Goal: Transaction & Acquisition: Purchase product/service

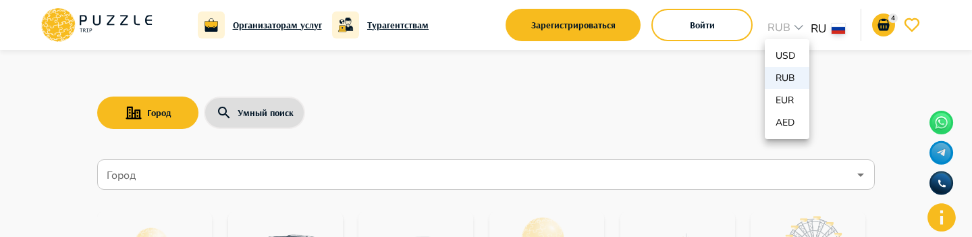
scroll to position [409, 0]
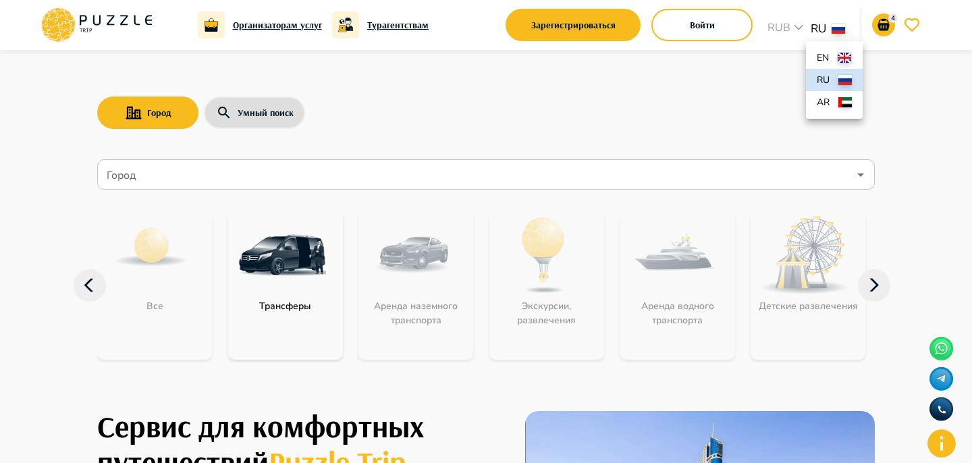
click at [784, 56] on div at bounding box center [486, 231] width 972 height 463
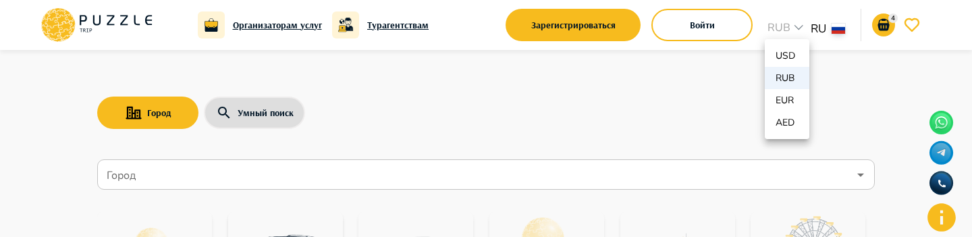
click at [30, 210] on div at bounding box center [486, 118] width 972 height 237
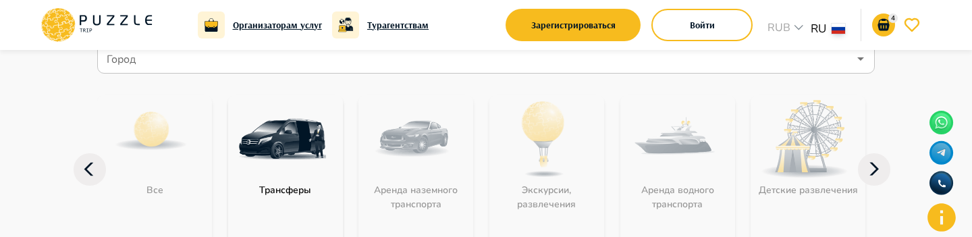
scroll to position [115, 0]
click at [139, 57] on input "Город" at bounding box center [476, 60] width 745 height 26
click at [154, 70] on input "Город" at bounding box center [476, 60] width 745 height 26
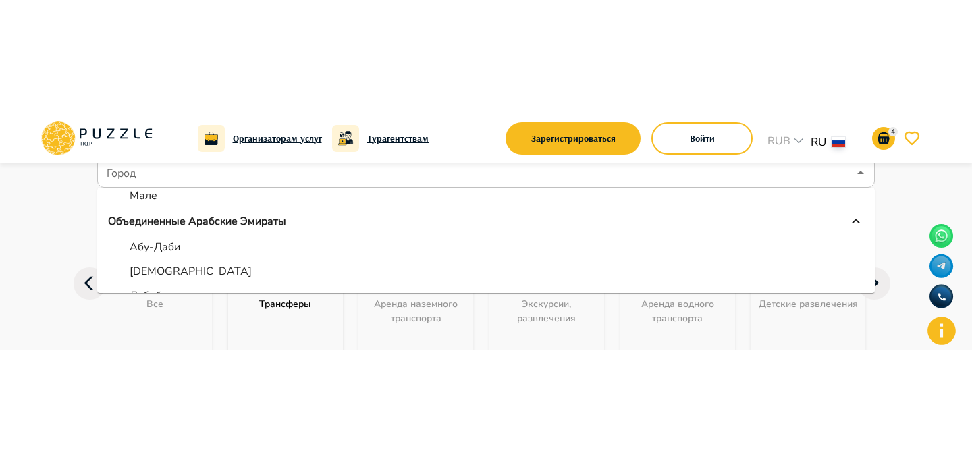
scroll to position [141, 0]
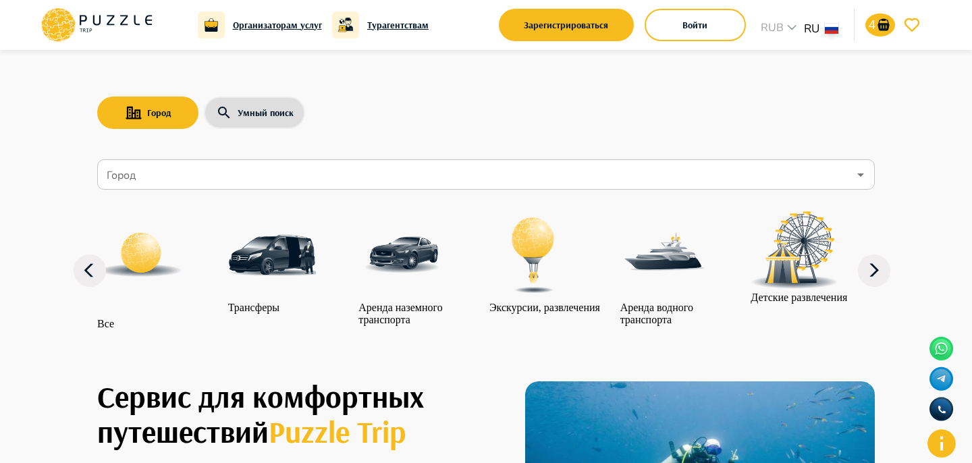
click at [124, 177] on input "Город" at bounding box center [476, 175] width 745 height 26
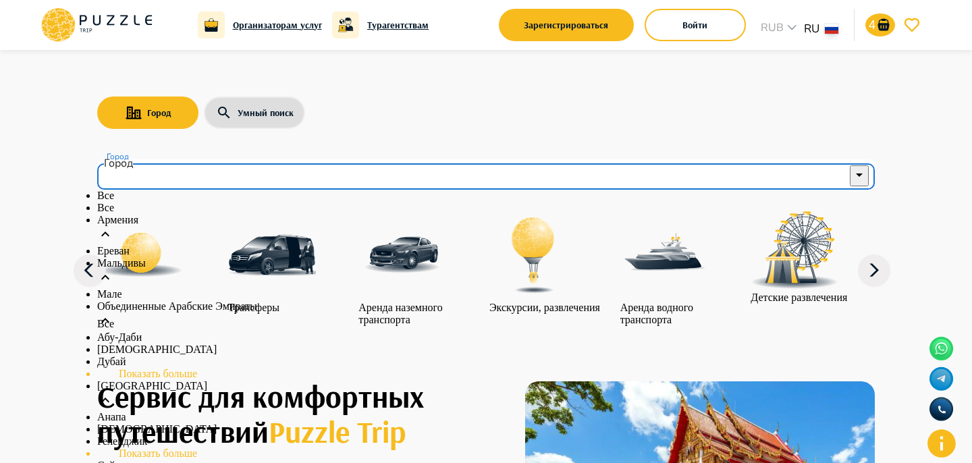
click at [174, 368] on li "Показать больше" at bounding box center [486, 374] width 778 height 12
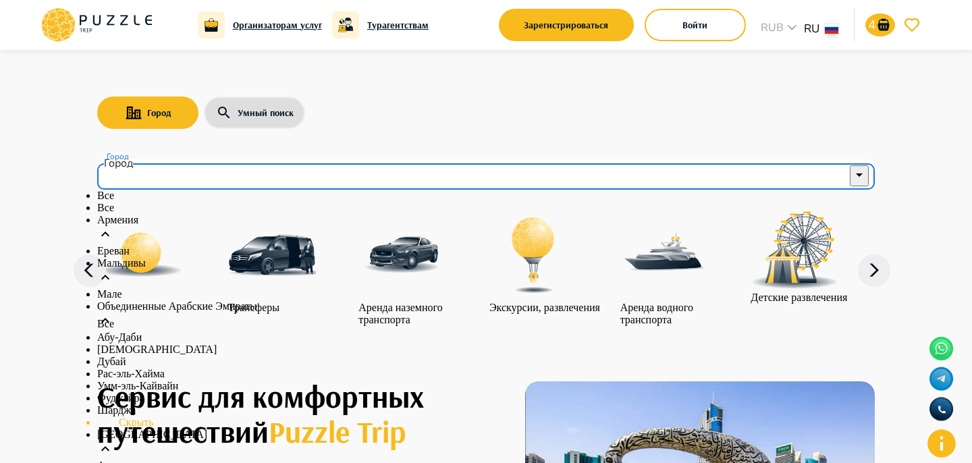
click at [142, 417] on li "Скрыть" at bounding box center [486, 423] width 778 height 12
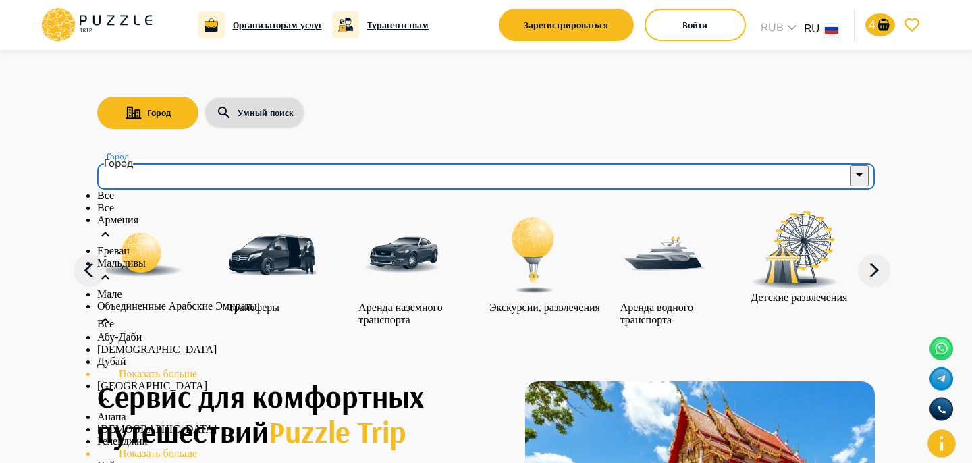
scroll to position [256, 0]
click at [142, 448] on li "Показать больше" at bounding box center [486, 454] width 778 height 12
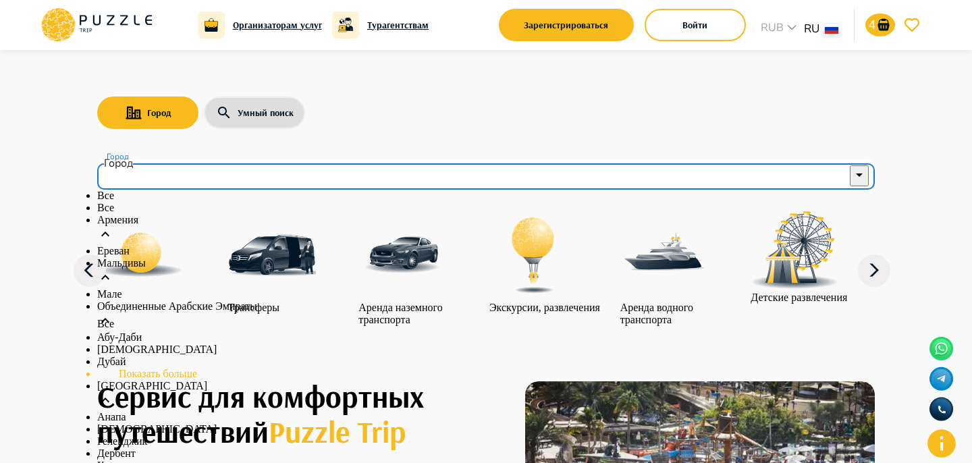
scroll to position [319, 0]
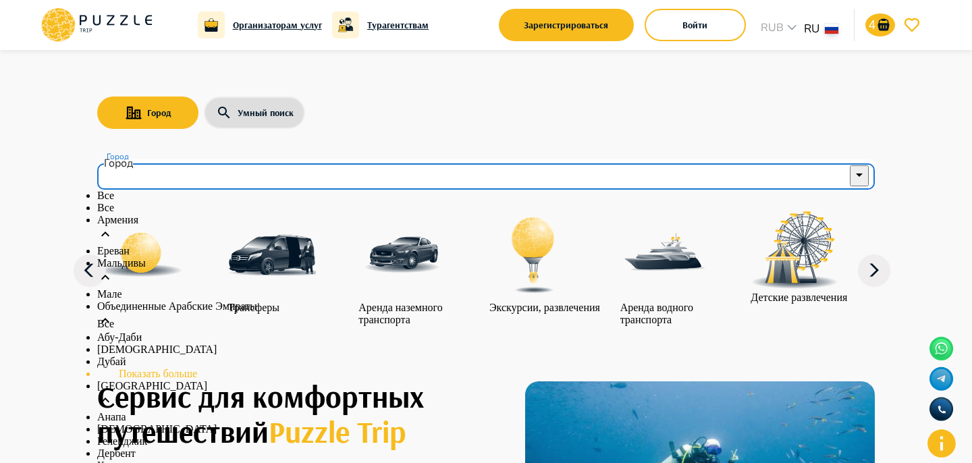
type input "*********"
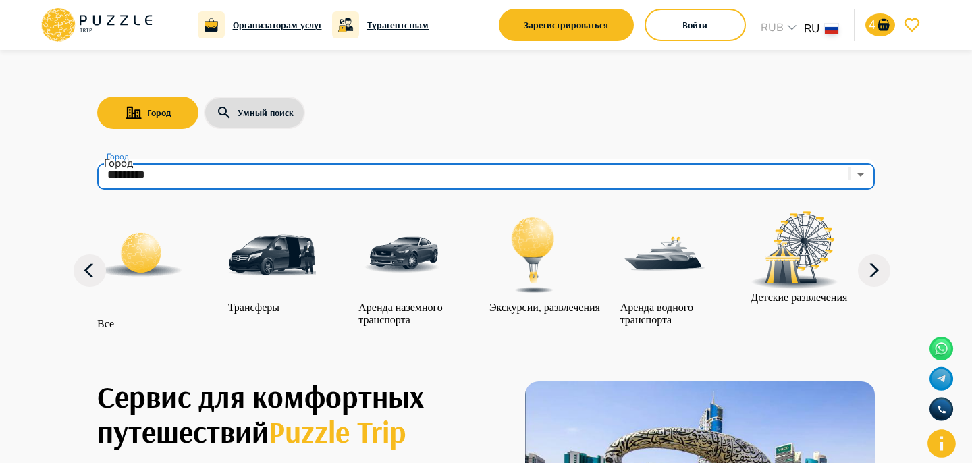
click at [707, 128] on div "Город Умный поиск" at bounding box center [486, 112] width 778 height 39
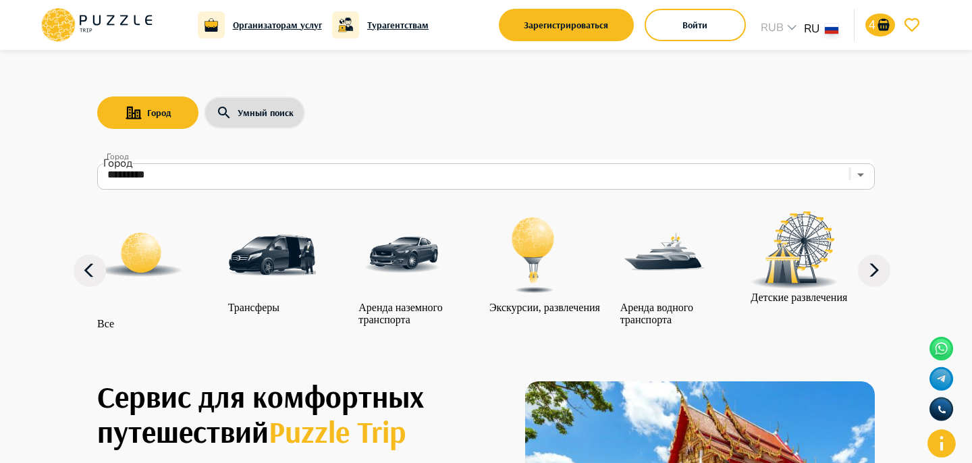
click at [850, 177] on icon "Clear" at bounding box center [850, 177] width 0 height 0
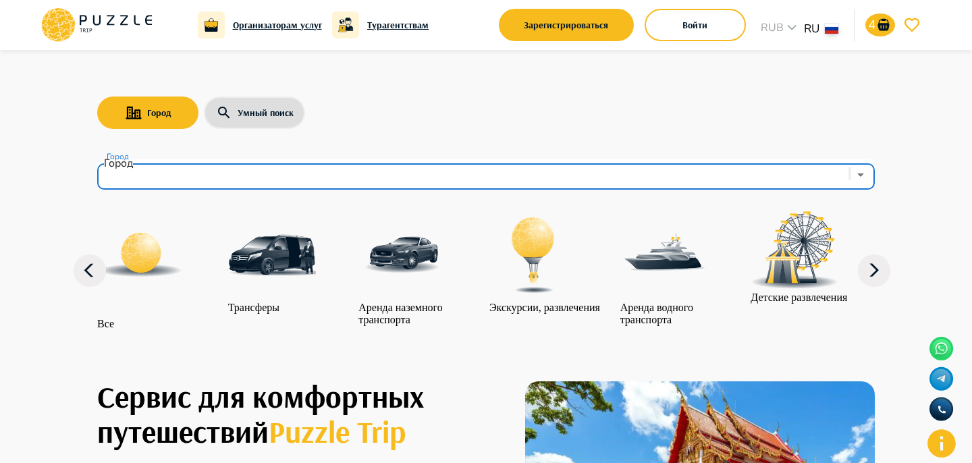
click at [778, 82] on div "Город Умный поиск Город Город Все Трансферы Аренда наземного транспорта Экскурс…" at bounding box center [486, 201] width 810 height 302
type input "*********"
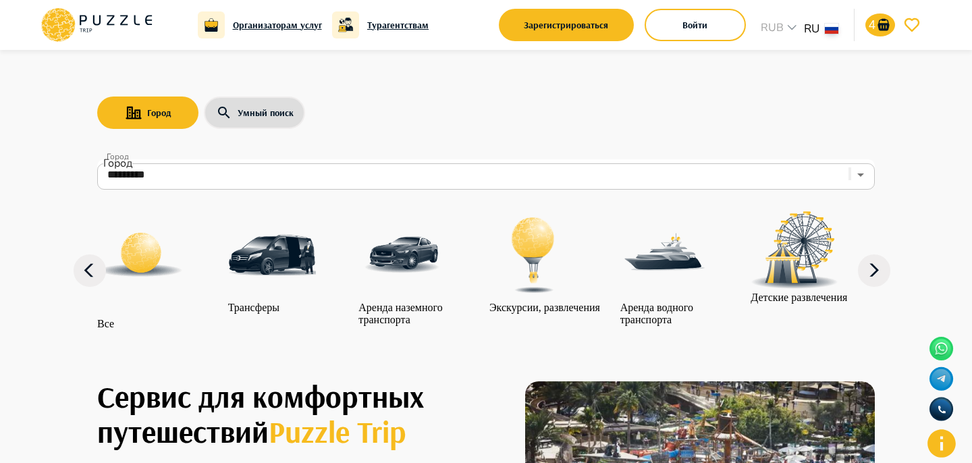
click at [853, 171] on icon "Open" at bounding box center [861, 175] width 16 height 16
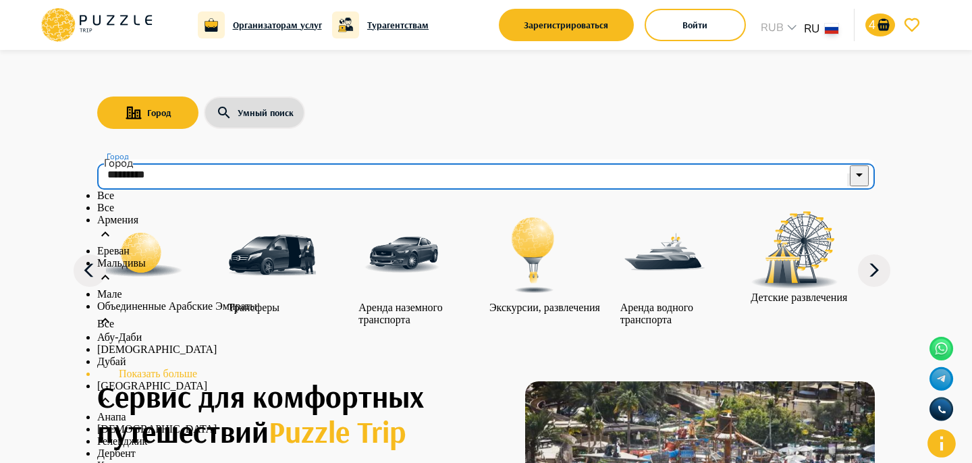
scroll to position [277, 0]
click at [849, 183] on icon "Clear" at bounding box center [849, 183] width 0 height 0
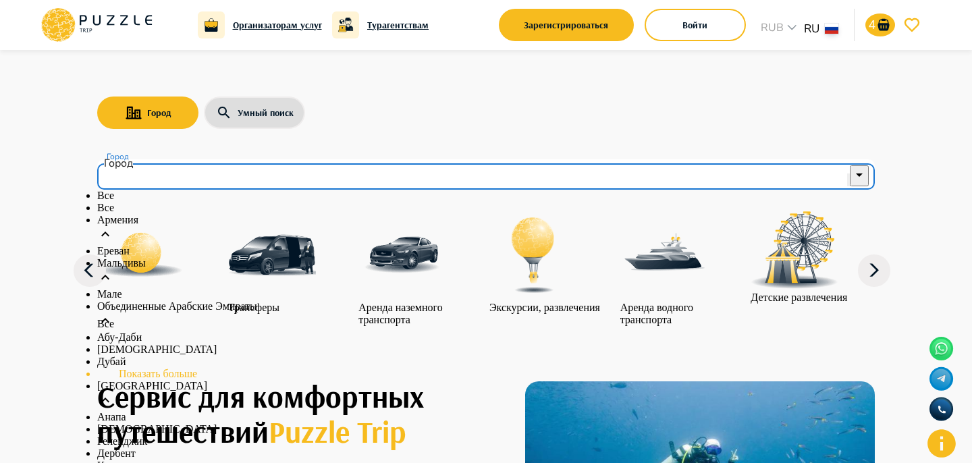
click at [620, 436] on li "Геленджик" at bounding box center [486, 442] width 778 height 12
type input "*********"
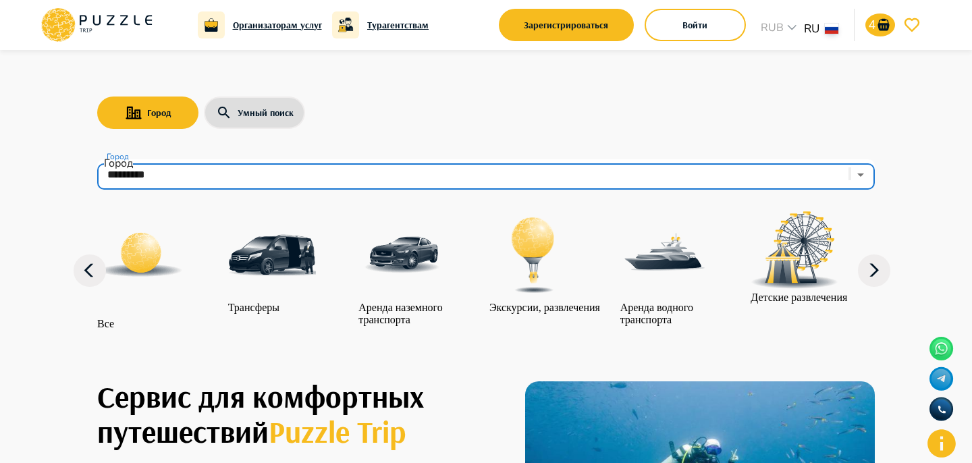
click at [692, 116] on div "Город Умный поиск" at bounding box center [486, 112] width 778 height 39
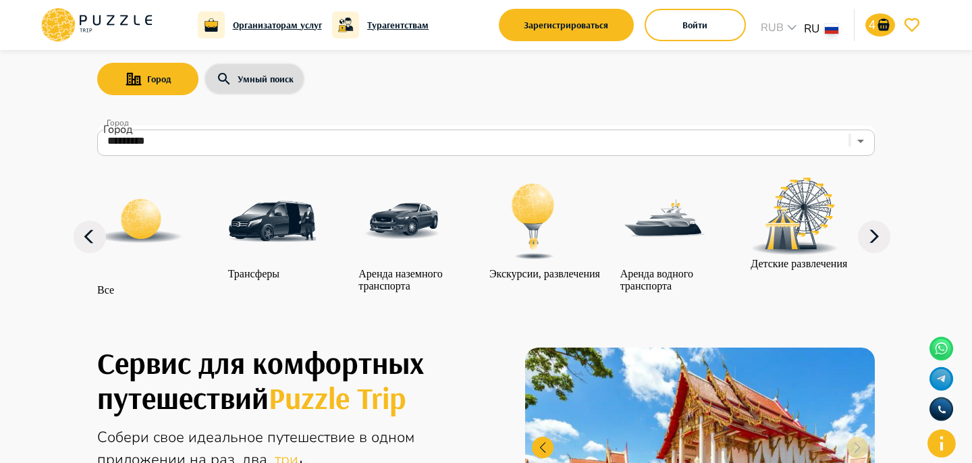
scroll to position [89, 0]
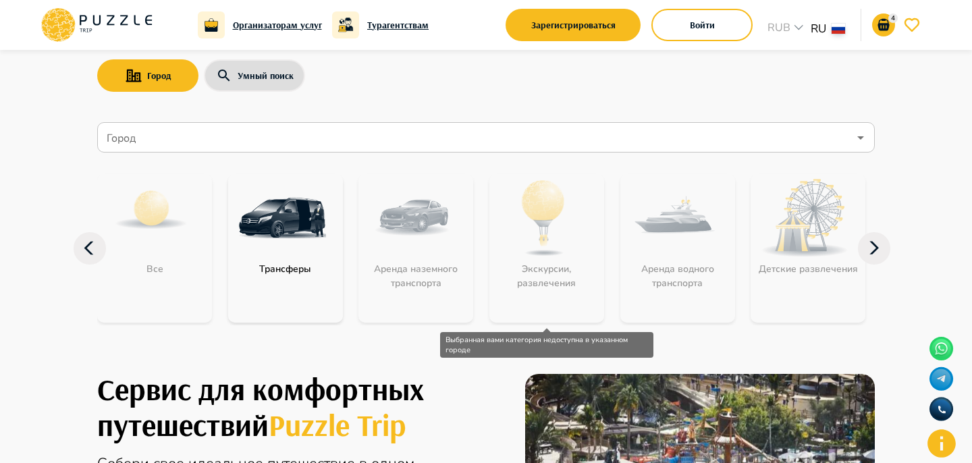
scroll to position [42, 0]
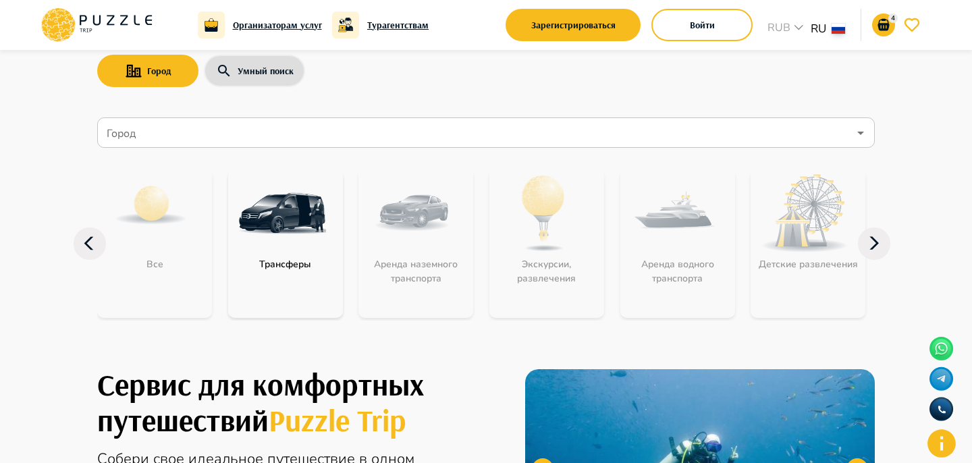
click at [249, 88] on div "Город Умный поиск" at bounding box center [486, 70] width 778 height 39
click at [246, 66] on button "Умный поиск" at bounding box center [254, 71] width 101 height 32
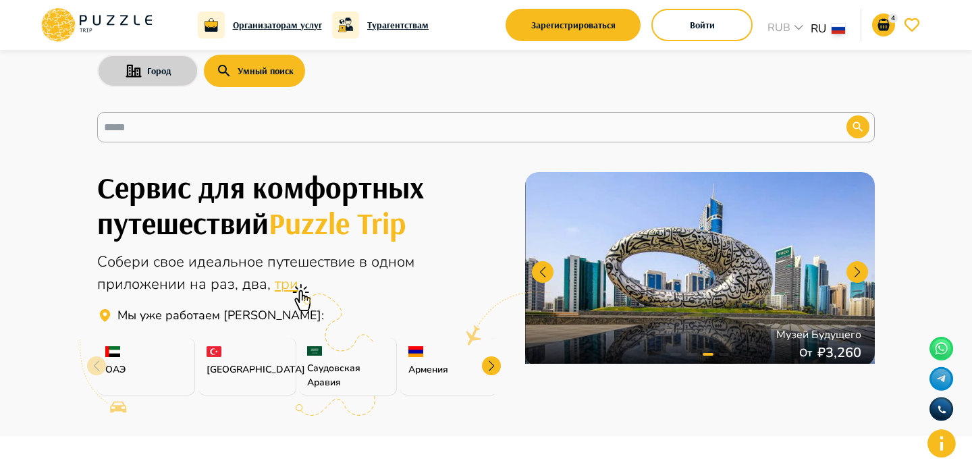
click at [158, 83] on button "Город" at bounding box center [147, 71] width 101 height 32
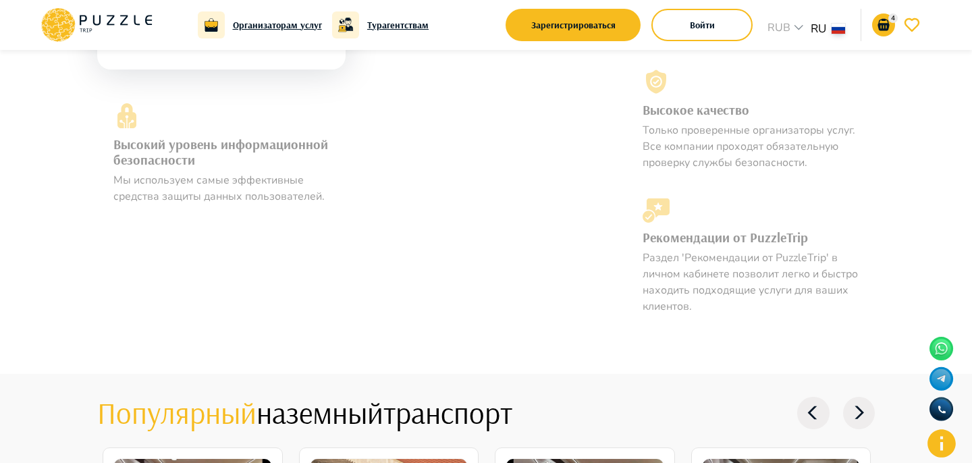
scroll to position [1241, 0]
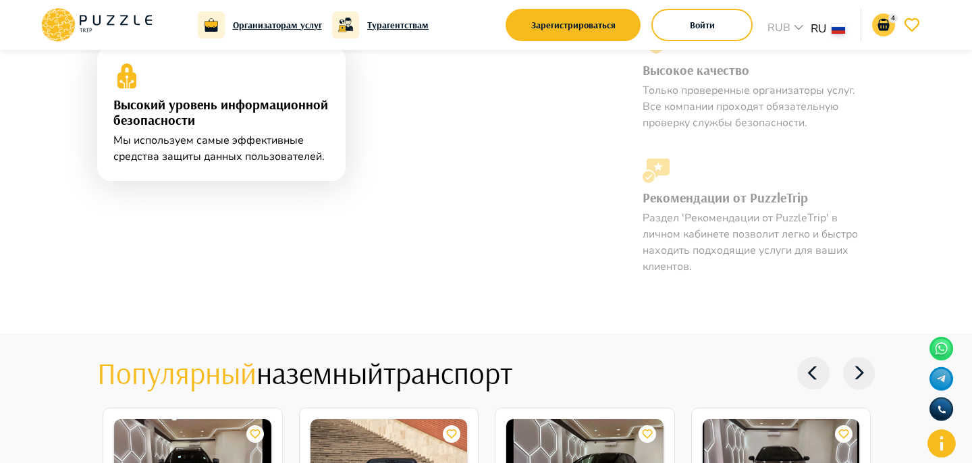
click at [878, 20] on icon "go-to-basket-submit-button" at bounding box center [884, 25] width 16 height 16
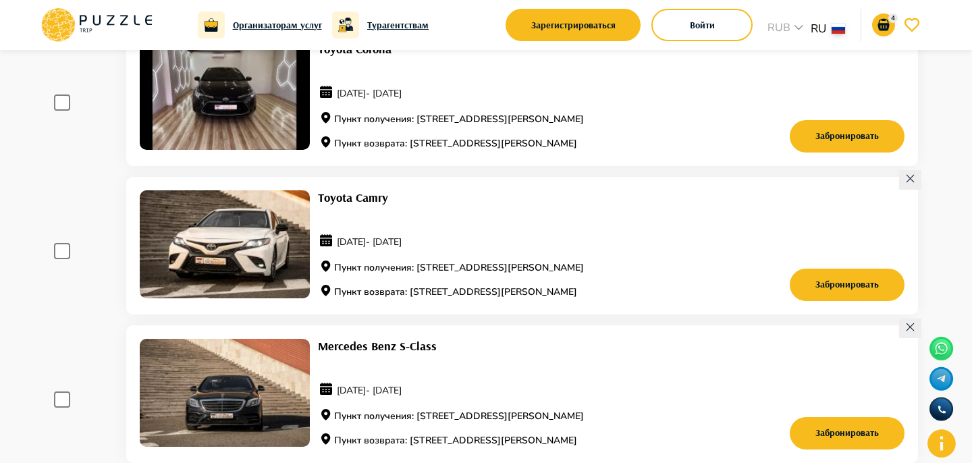
scroll to position [124, 0]
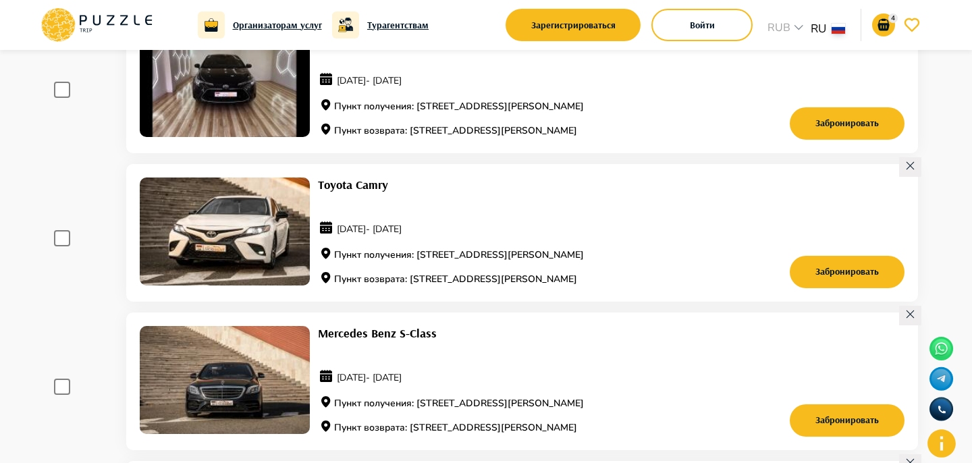
click at [58, 95] on span at bounding box center [62, 90] width 16 height 16
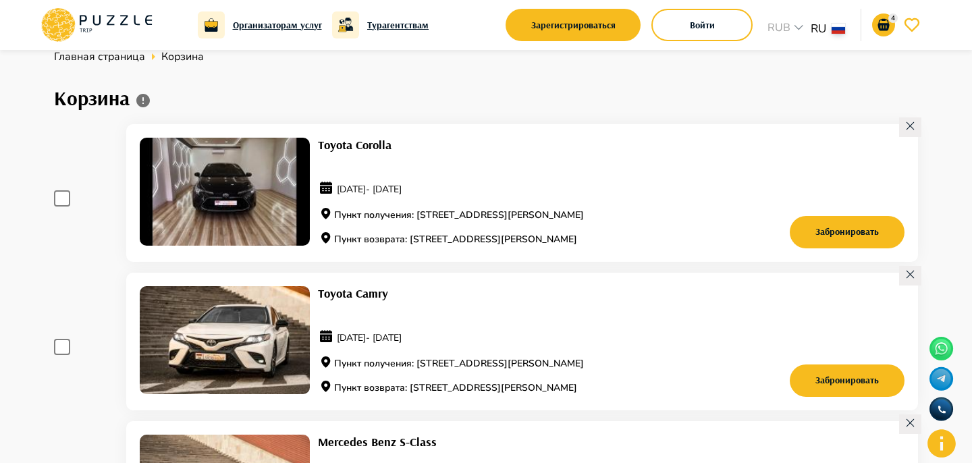
scroll to position [0, 0]
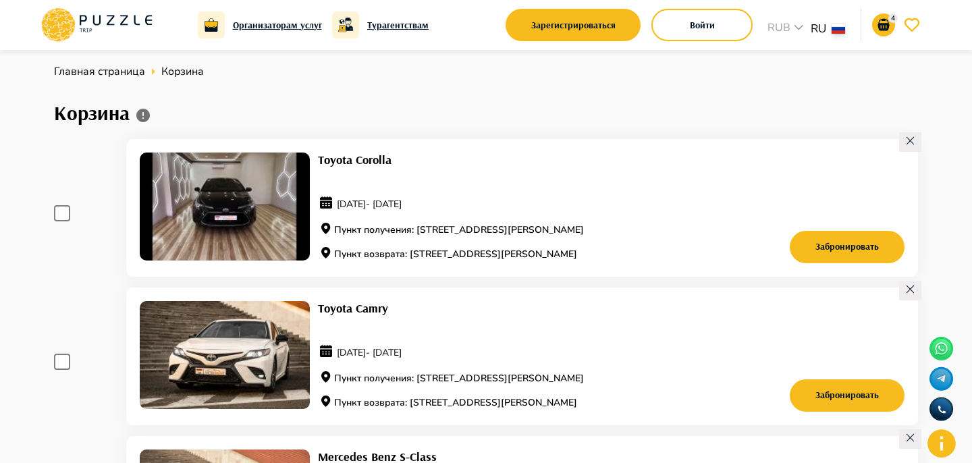
click at [900, 145] on div at bounding box center [911, 142] width 22 height 20
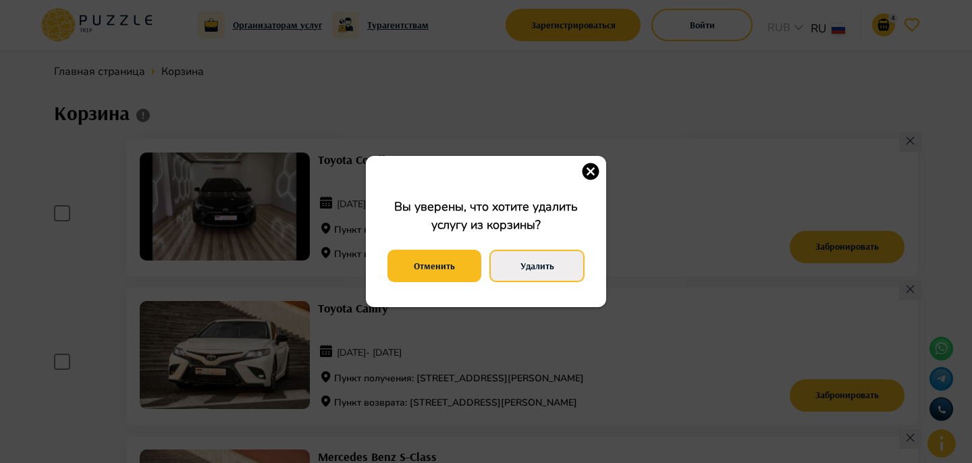
click at [519, 276] on button "Удалить" at bounding box center [537, 266] width 95 height 32
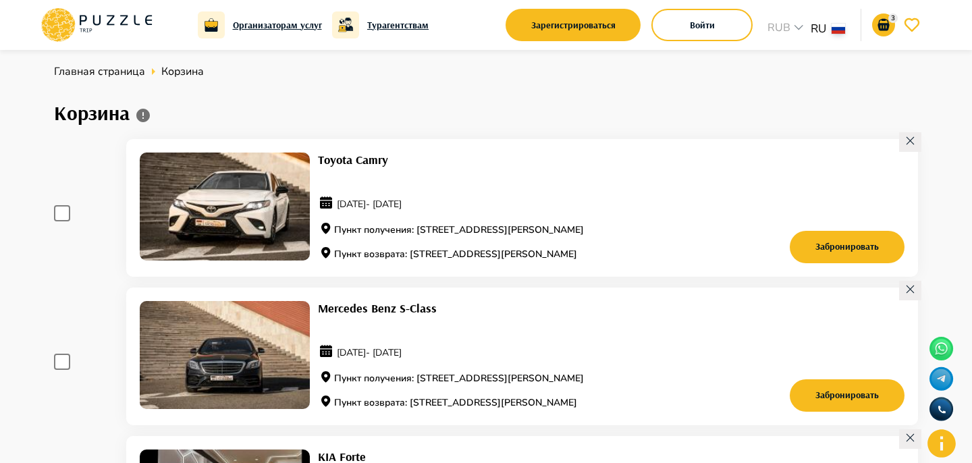
click at [912, 142] on icon at bounding box center [910, 140] width 11 height 11
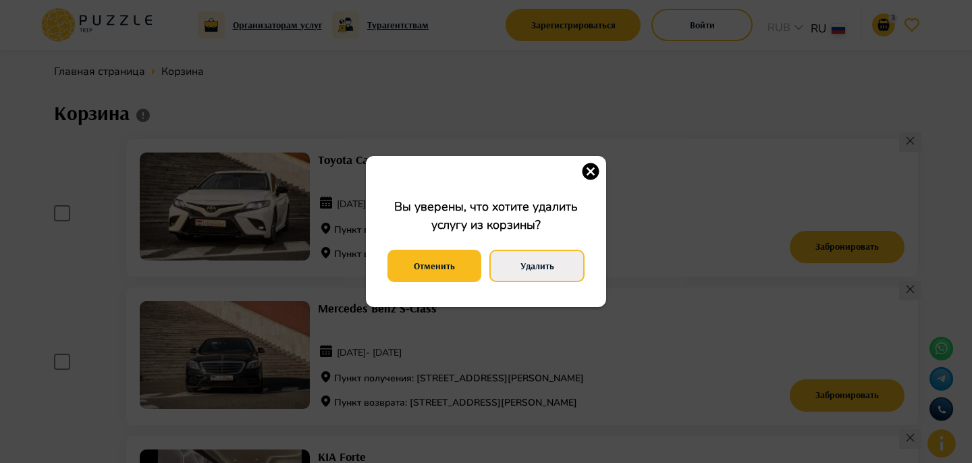
click at [569, 260] on button "Удалить" at bounding box center [537, 266] width 95 height 32
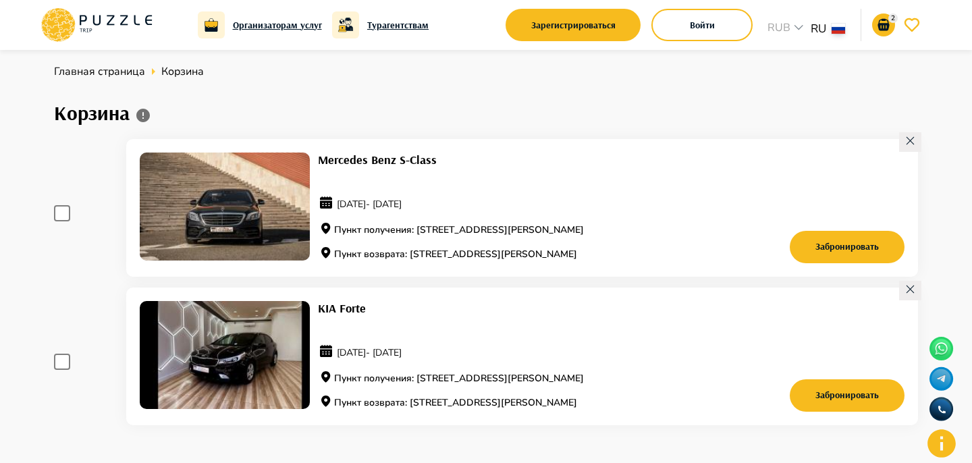
click at [913, 138] on icon at bounding box center [910, 139] width 7 height 7
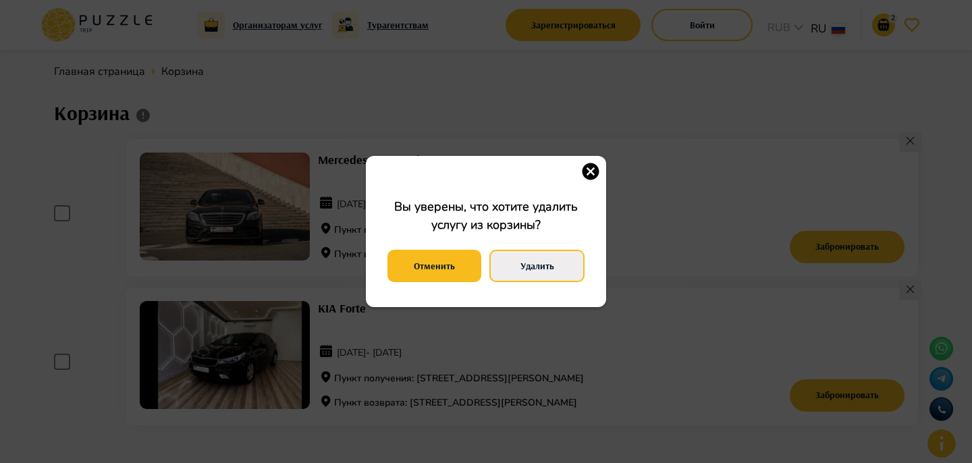
click at [542, 253] on button "Удалить" at bounding box center [537, 266] width 95 height 32
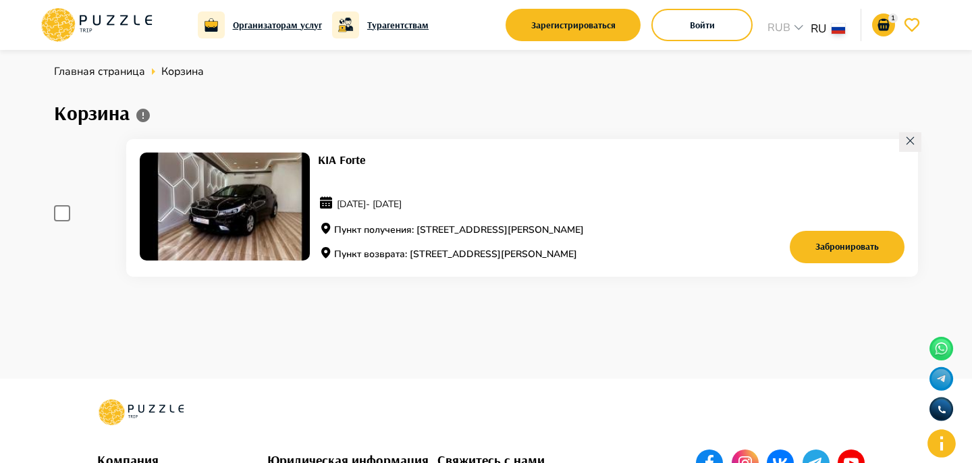
click at [903, 143] on div at bounding box center [911, 142] width 22 height 20
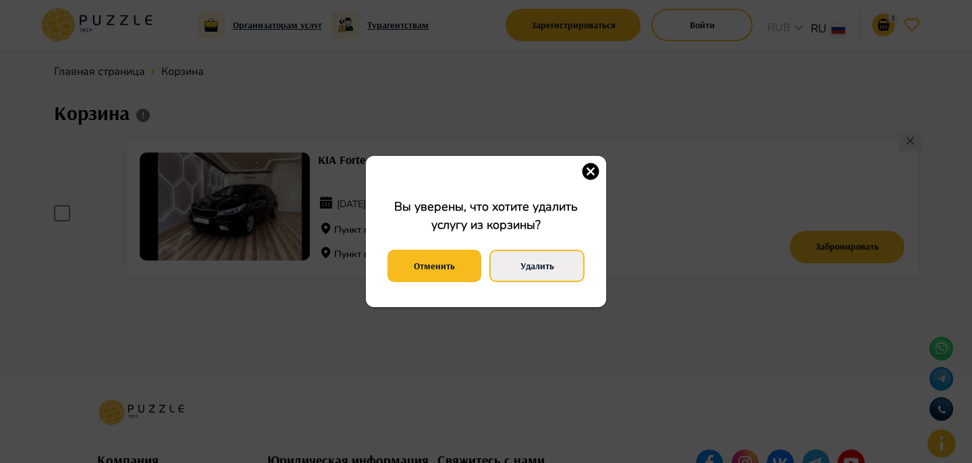
click at [546, 250] on button "Удалить" at bounding box center [537, 266] width 95 height 32
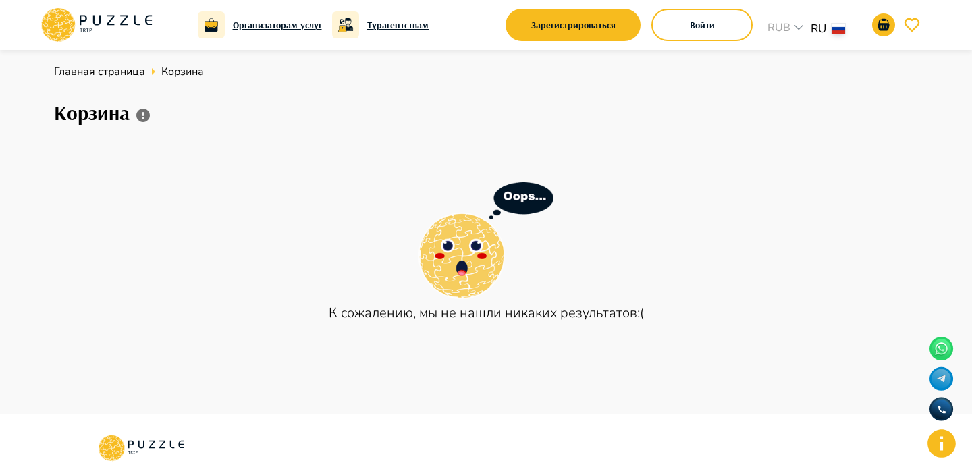
click at [114, 68] on span "Главная страница" at bounding box center [99, 71] width 91 height 15
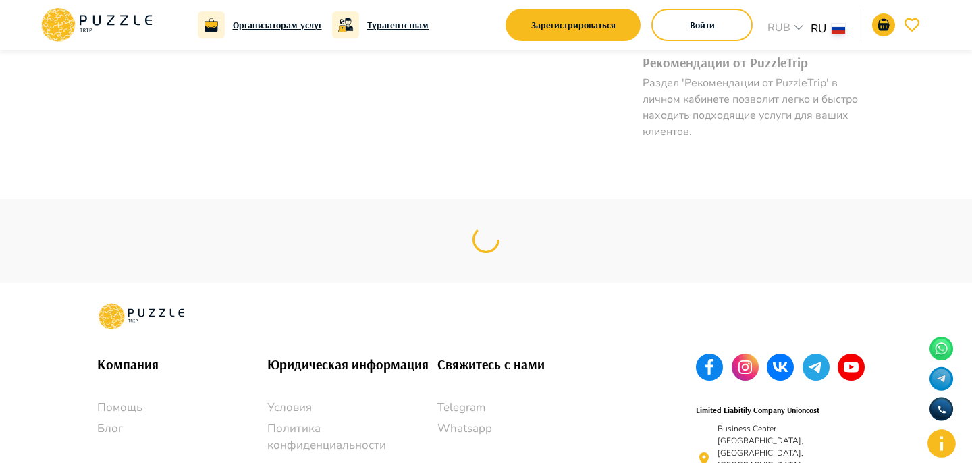
scroll to position [1382, 0]
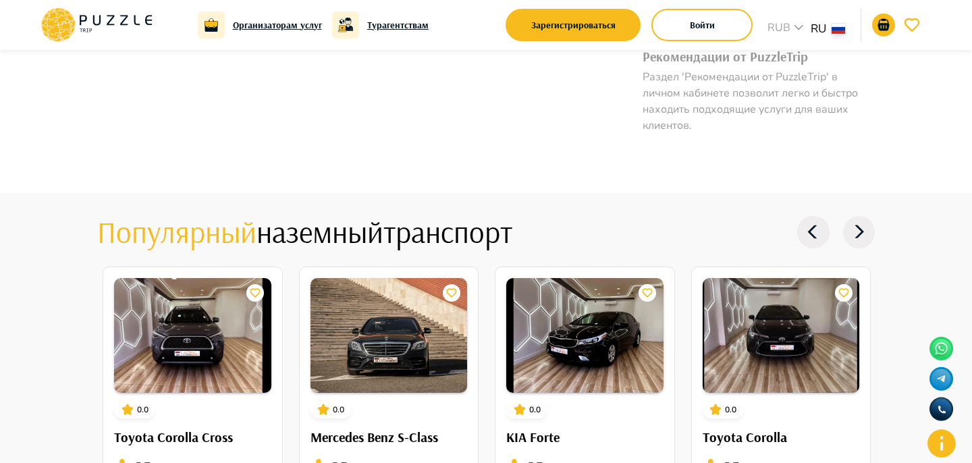
click at [790, 22] on body "Организаторам услуг Турагентствам Зарегистрироваться Войти RUB *** ru ** Город …" at bounding box center [486, 49] width 972 height 2863
click at [819, 25] on div at bounding box center [486, 231] width 972 height 463
click at [827, 28] on body "Организаторам услуг Турагентствам Зарегистрироваться Войти RUB *** ru ** Город …" at bounding box center [486, 49] width 972 height 2863
click at [417, 221] on div at bounding box center [486, 231] width 972 height 463
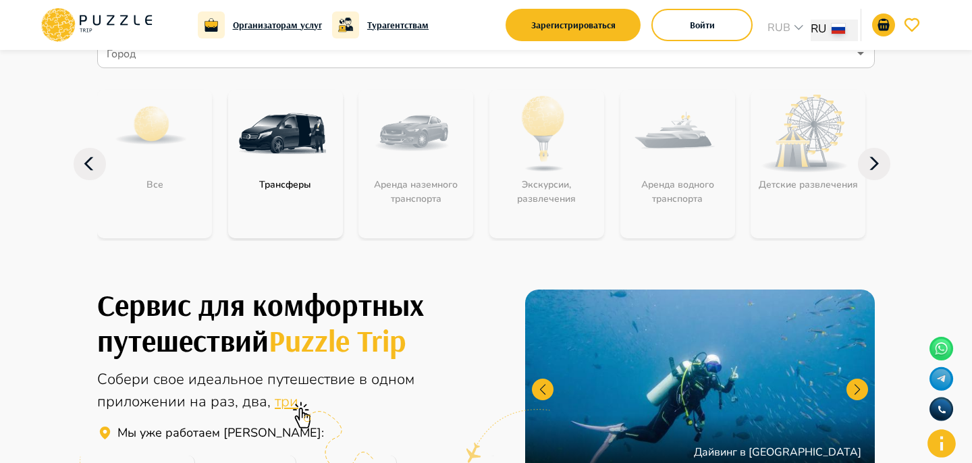
scroll to position [0, 0]
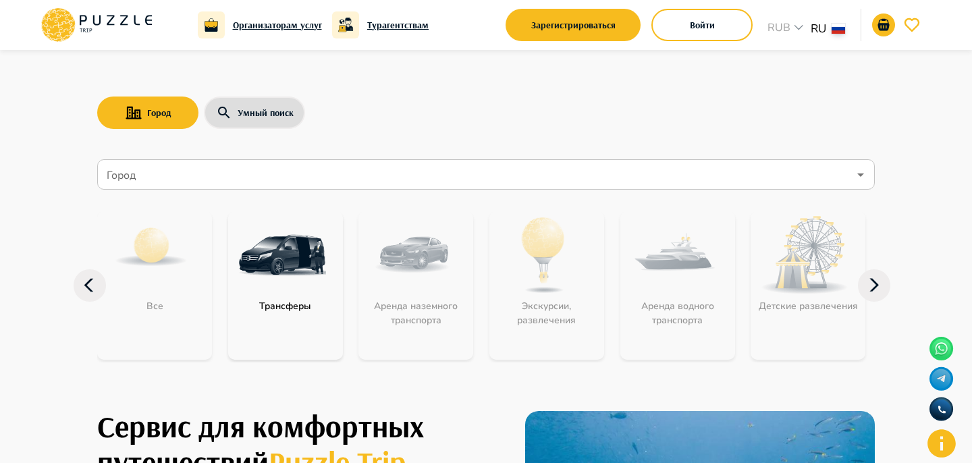
click at [202, 175] on input "Город" at bounding box center [476, 175] width 745 height 26
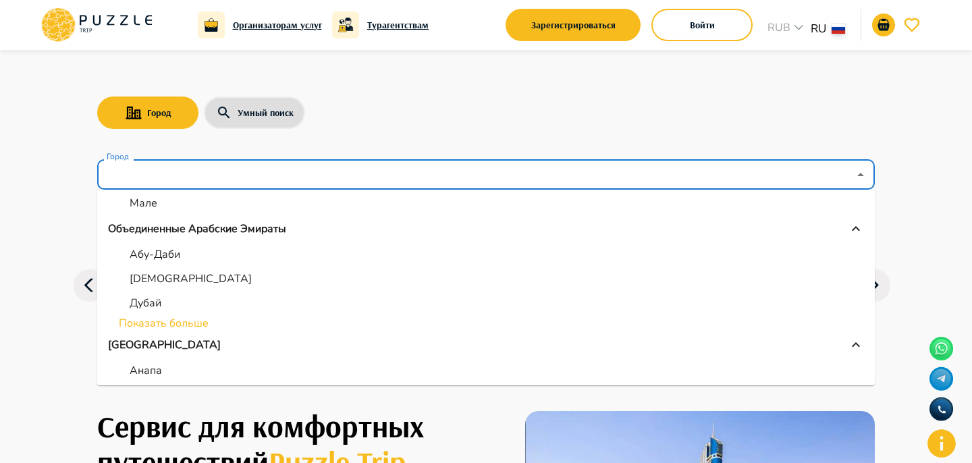
scroll to position [141, 0]
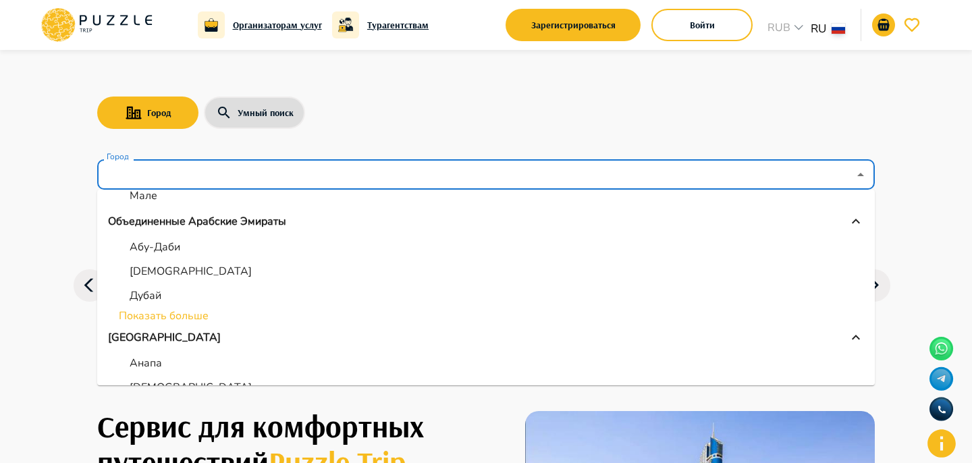
click at [182, 314] on li "Показать больше" at bounding box center [486, 316] width 778 height 16
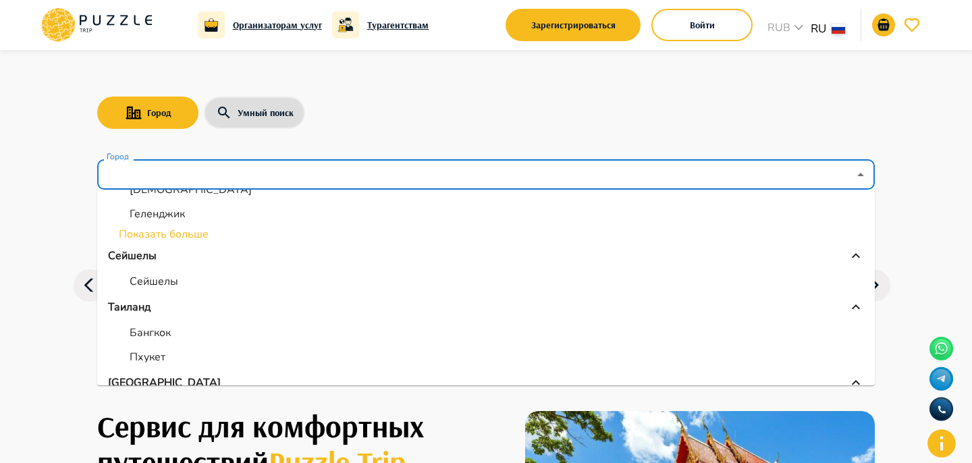
scroll to position [449, 0]
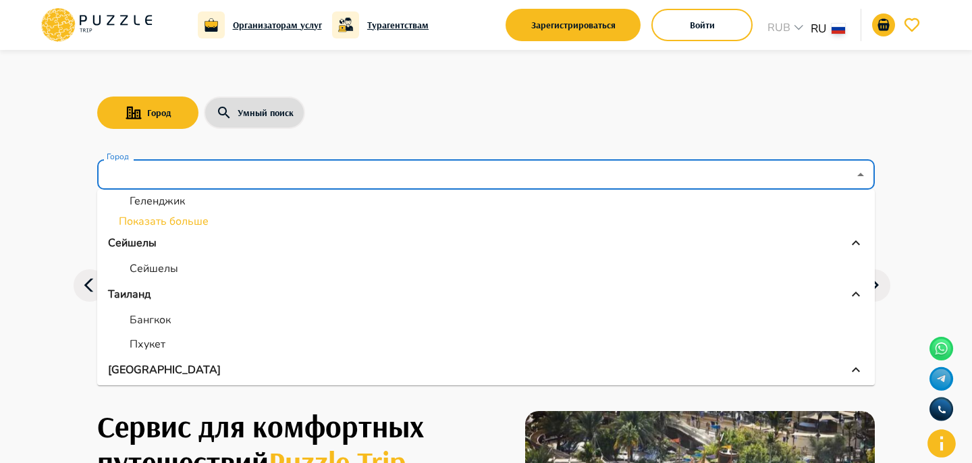
click at [163, 222] on li "Показать больше" at bounding box center [486, 221] width 778 height 16
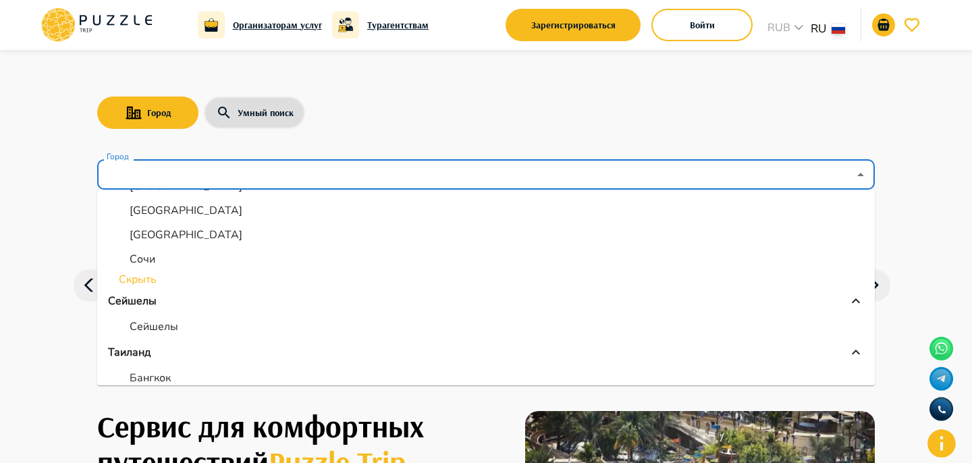
scroll to position [610, 0]
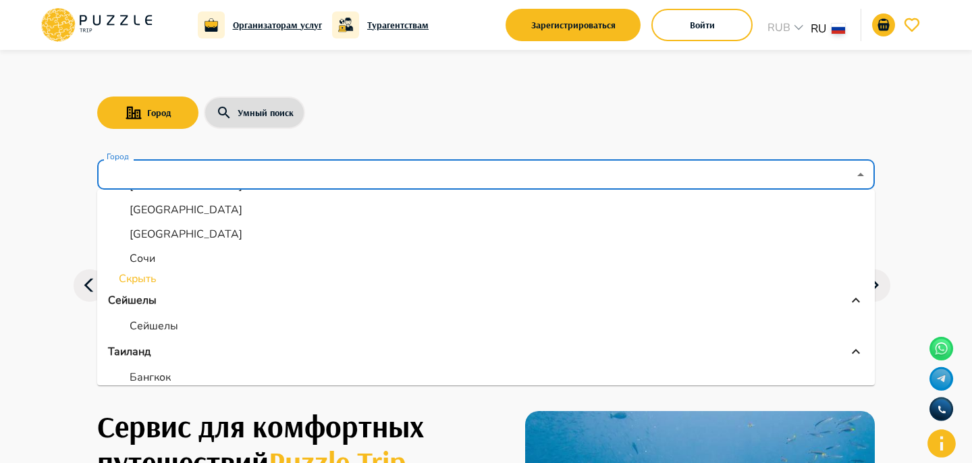
click at [140, 280] on li "Скрыть" at bounding box center [486, 279] width 778 height 16
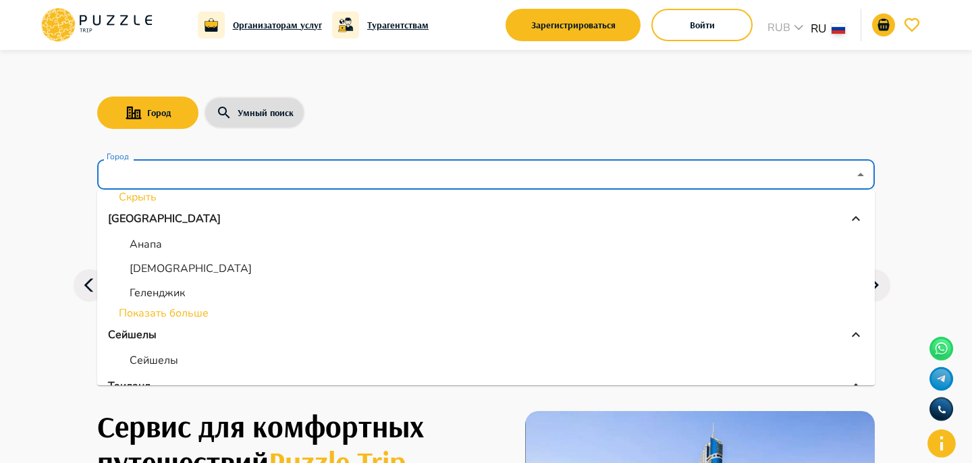
scroll to position [409, 0]
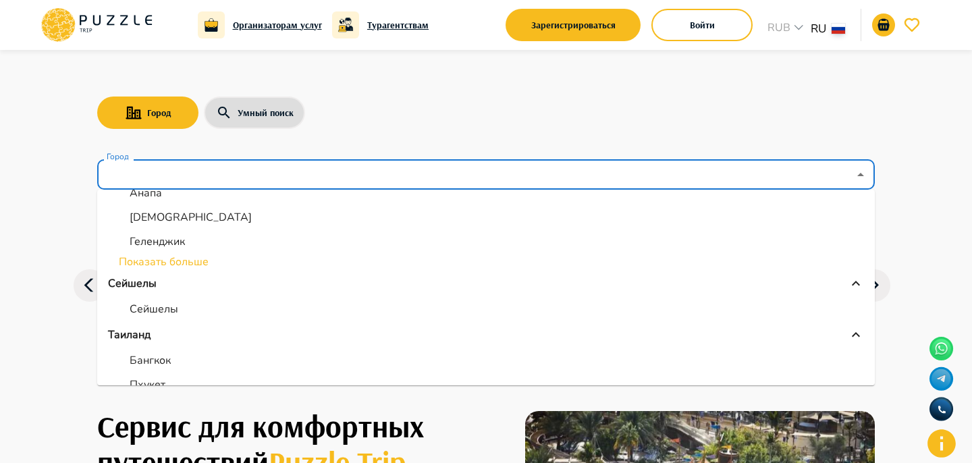
click at [390, 92] on div "Город Умный поиск Город Город Все Все Армения Ереван Мальдивы Мале Объединенные…" at bounding box center [486, 216] width 810 height 332
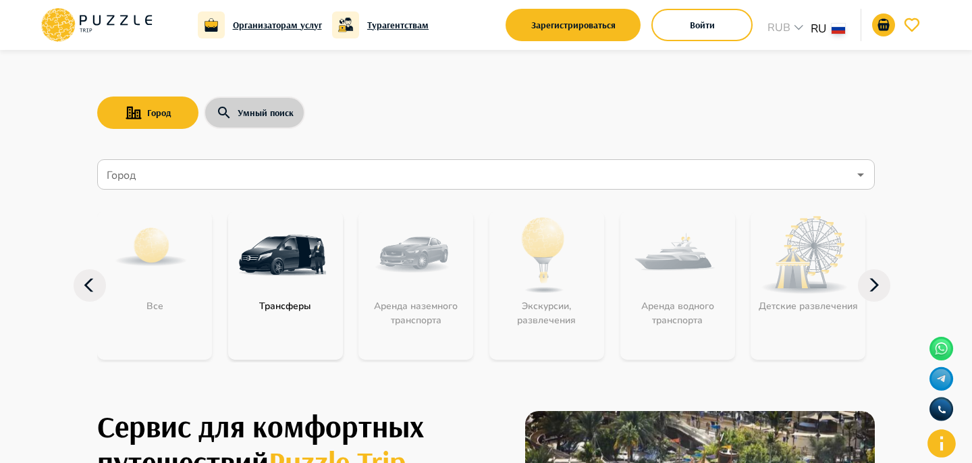
click at [267, 125] on button "Умный поиск" at bounding box center [254, 113] width 101 height 32
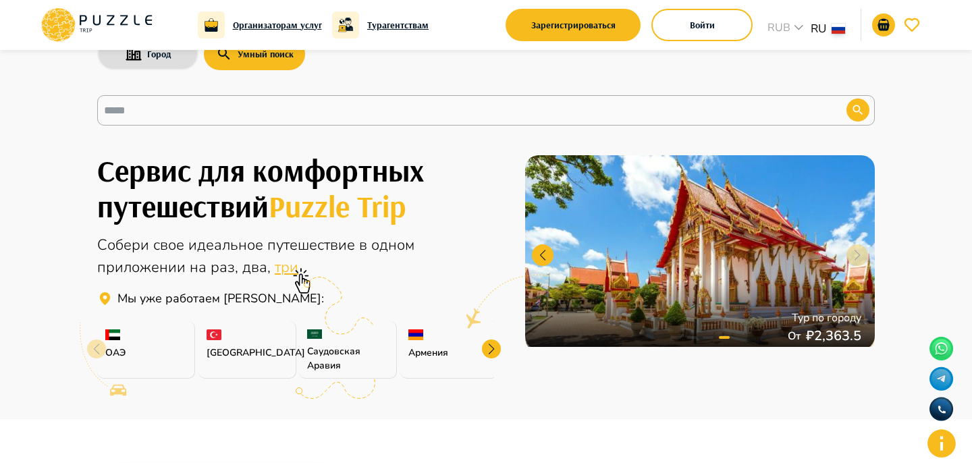
scroll to position [125, 0]
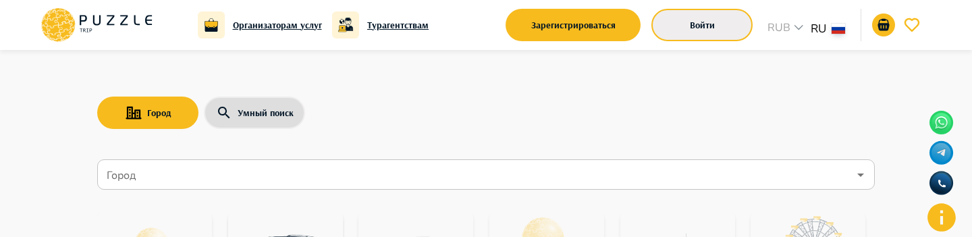
click at [681, 36] on button "Войти" at bounding box center [702, 25] width 101 height 32
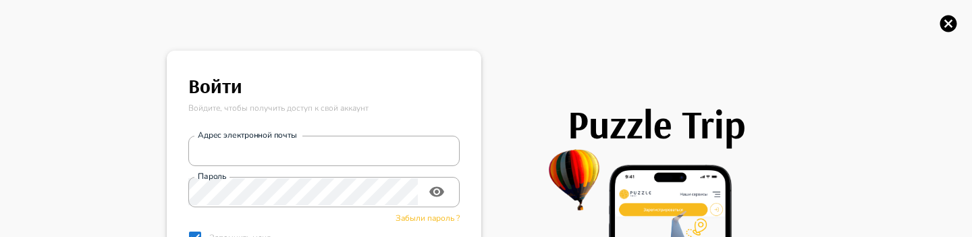
type input "**********"
click at [948, 16] on icon "button" at bounding box center [949, 24] width 17 height 17
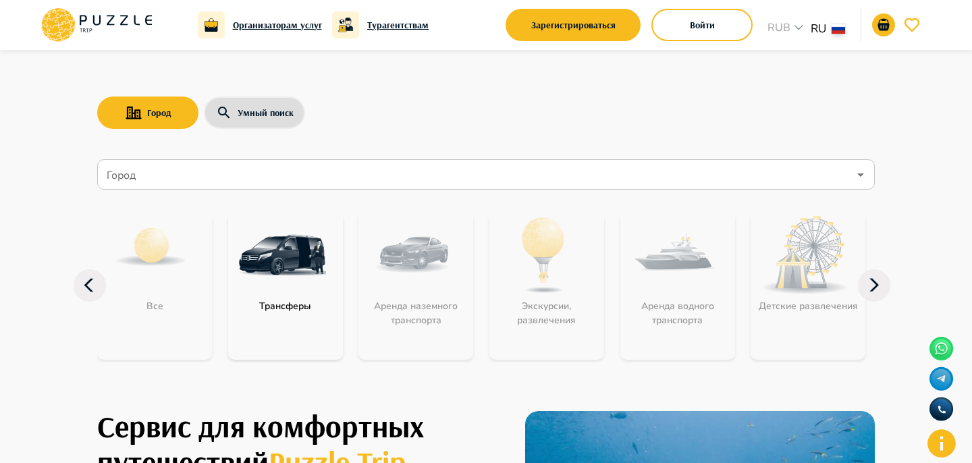
type button "login"
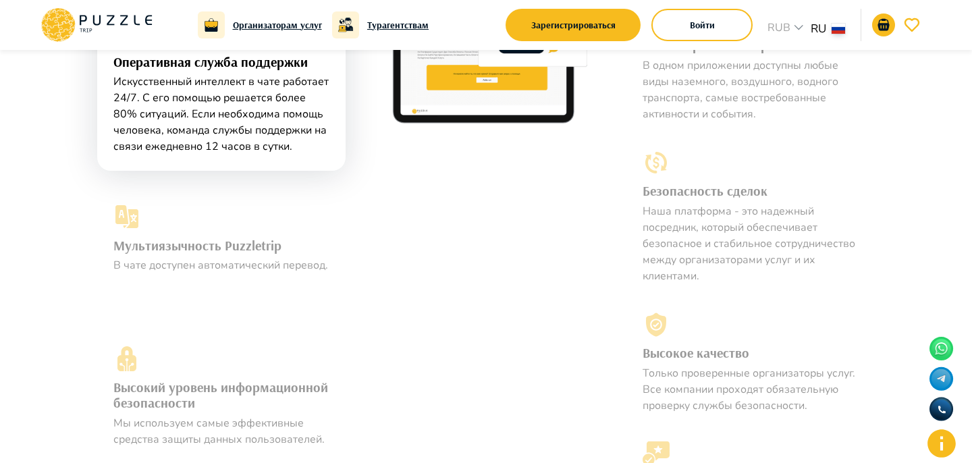
scroll to position [1635, 0]
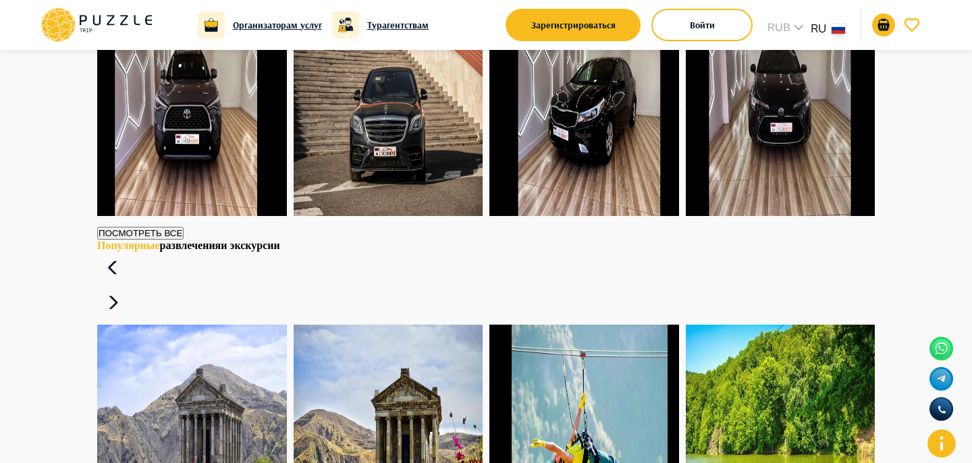
click at [165, 216] on button "В корзину" at bounding box center [131, 207] width 68 height 20
click at [362, 216] on button "В корзину" at bounding box center [328, 207] width 68 height 20
click at [677, 216] on div "0.0 [PERSON_NAME] 5 Персон Автоматическая 2018 Год От   ₽ 3,341.5 /  [STREET_AD…" at bounding box center [585, 104] width 190 height 224
click at [737, 216] on button "В корзину" at bounding box center [720, 207] width 68 height 20
click at [558, 216] on button "В корзину" at bounding box center [524, 207] width 68 height 20
